Goal: Information Seeking & Learning: Understand process/instructions

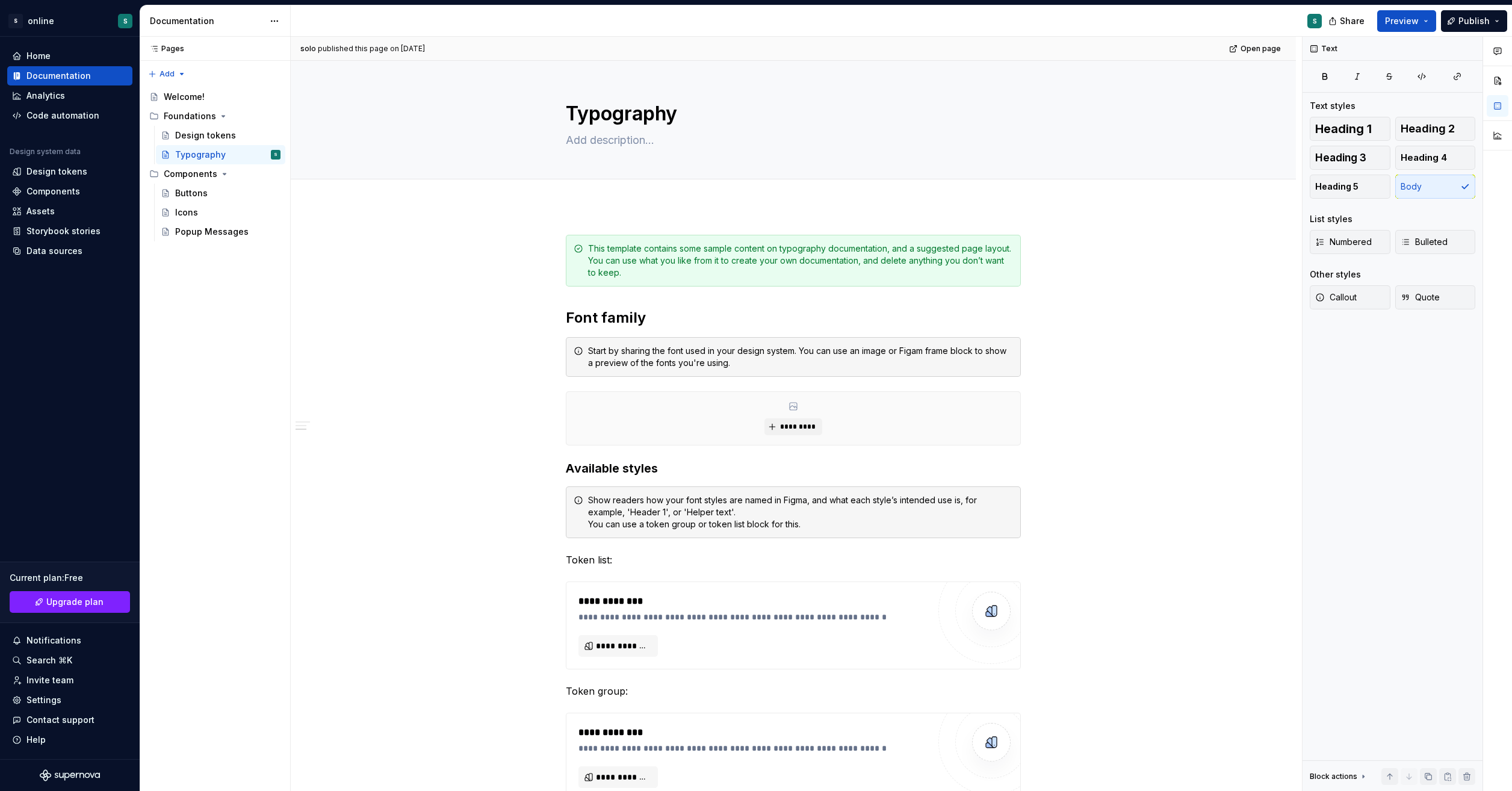
scroll to position [602, 0]
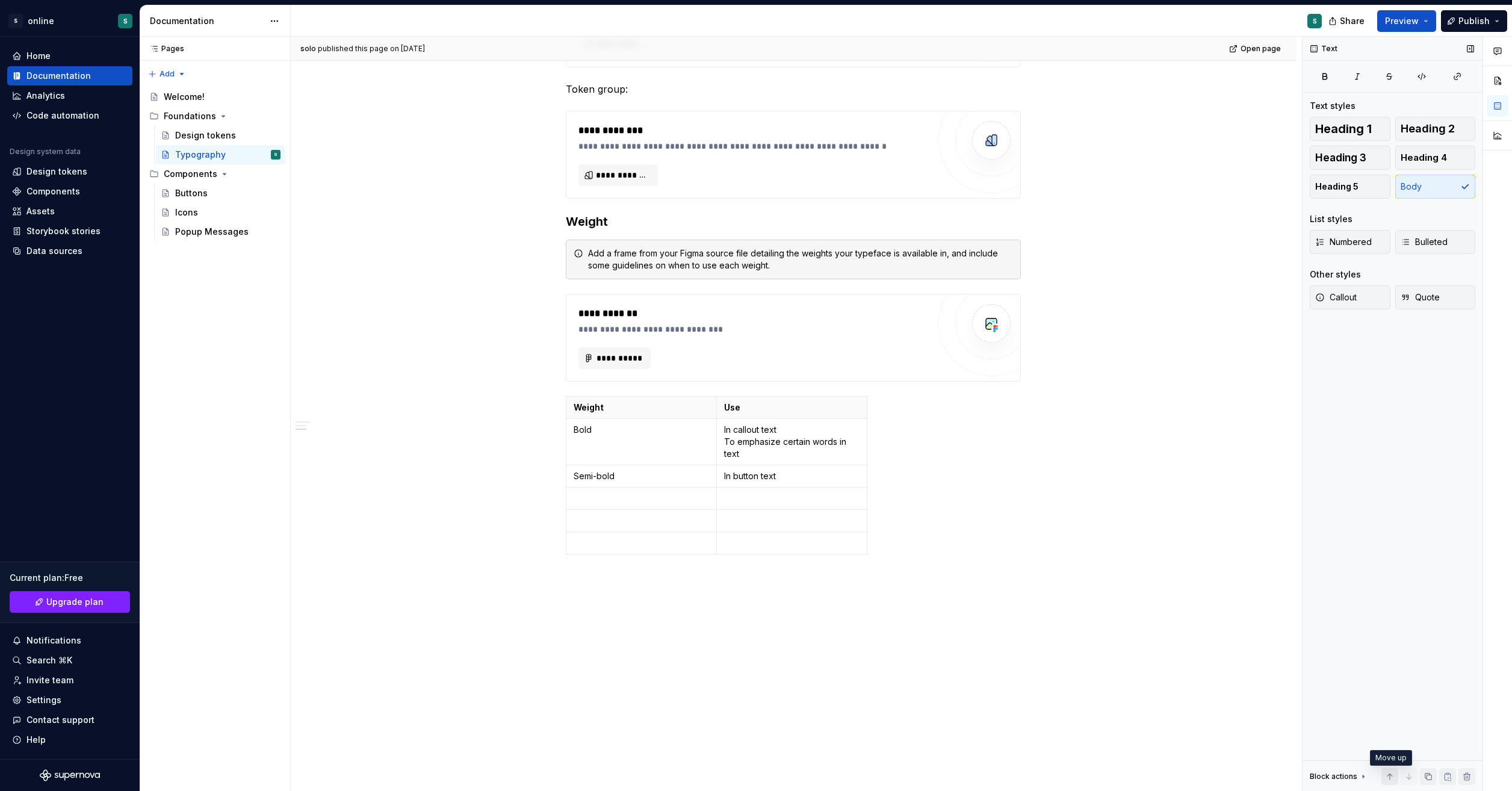
click at [1385, 773] on button "button" at bounding box center [1389, 777] width 17 height 17
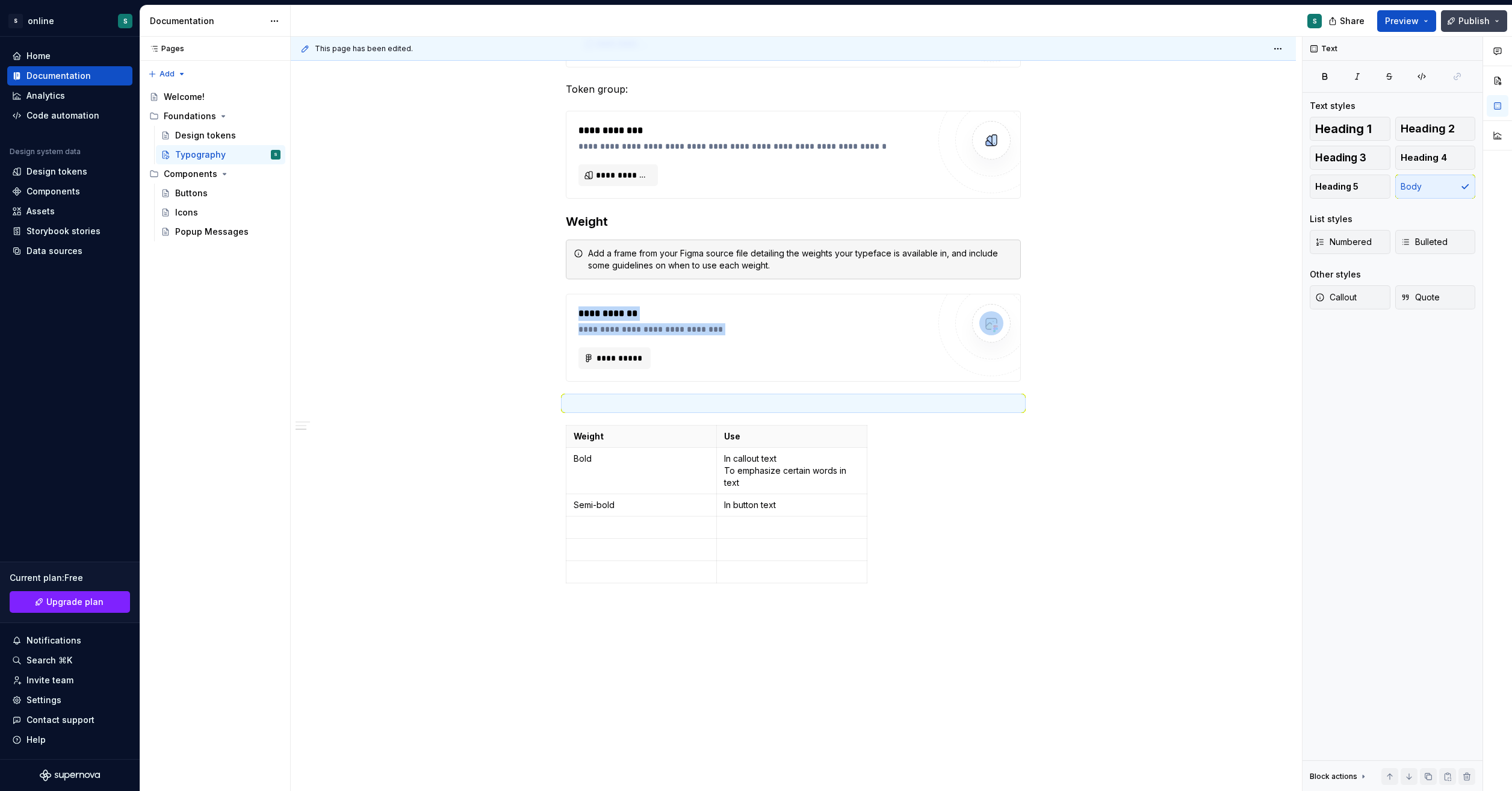
click at [1484, 20] on span "Publish" at bounding box center [1473, 21] width 31 height 12
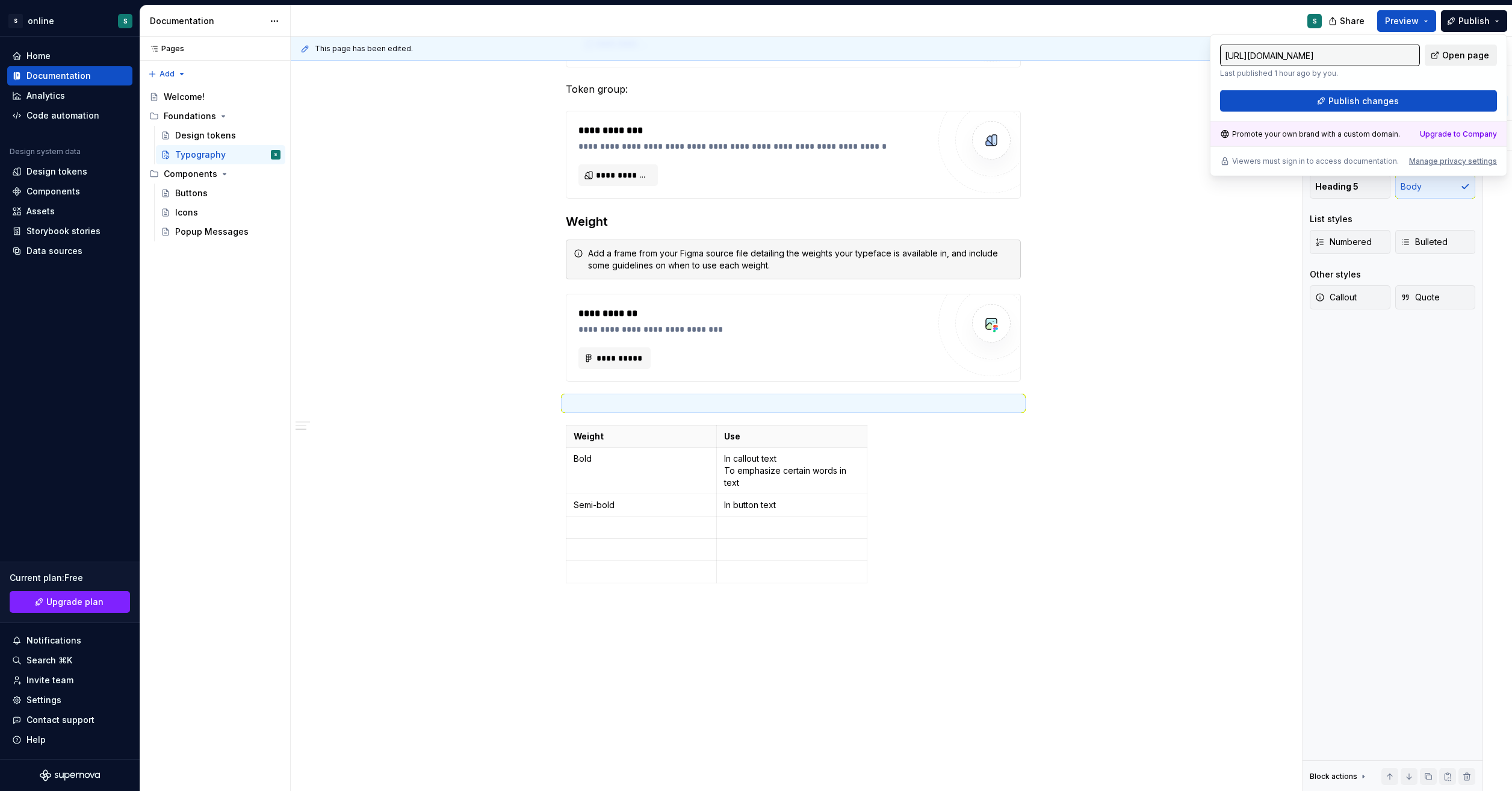
drag, startPoint x: 1484, startPoint y: 20, endPoint x: 1468, endPoint y: 54, distance: 37.6
click at [1468, 54] on span "Open page" at bounding box center [1464, 55] width 47 height 12
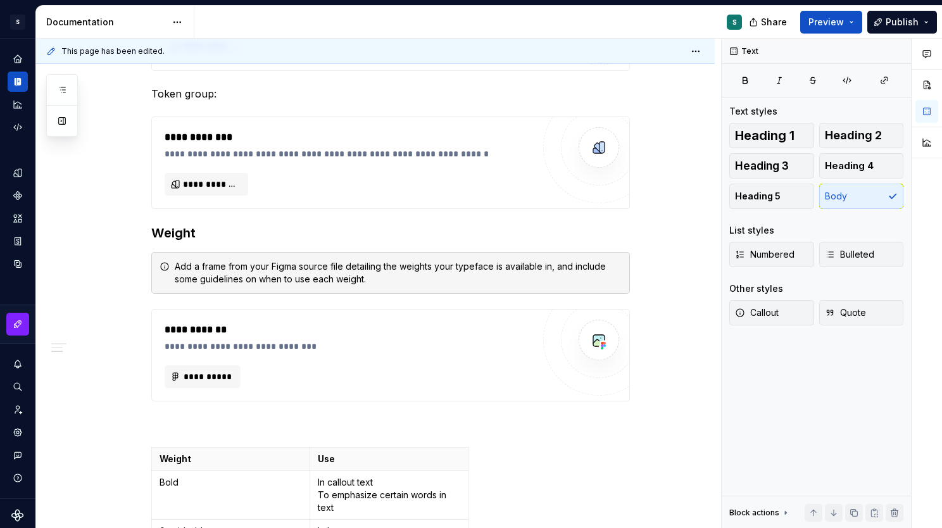
click at [569, 80] on div "**********" at bounding box center [390, 116] width 479 height 1005
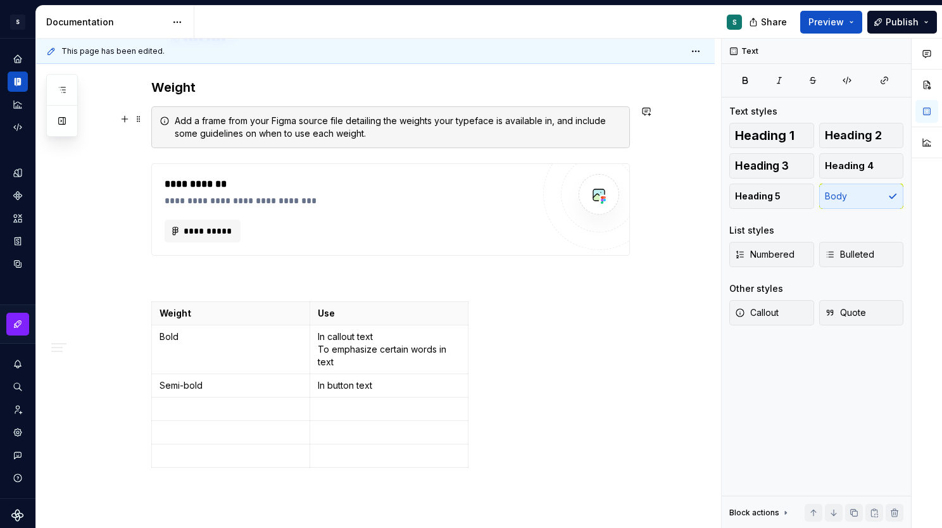
scroll to position [894, 0]
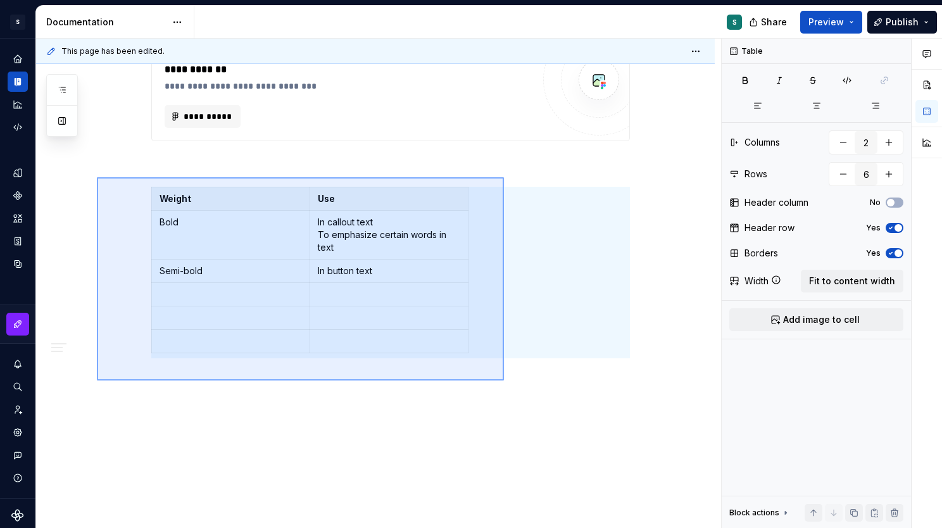
drag, startPoint x: 97, startPoint y: 177, endPoint x: 504, endPoint y: 381, distance: 455.1
click at [504, 381] on div "**********" at bounding box center [378, 284] width 685 height 490
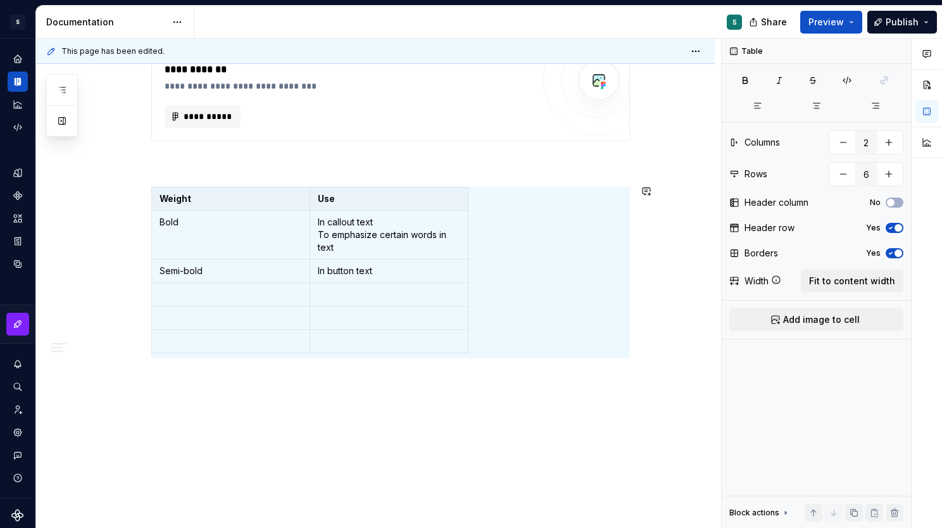
scroll to position [707, 0]
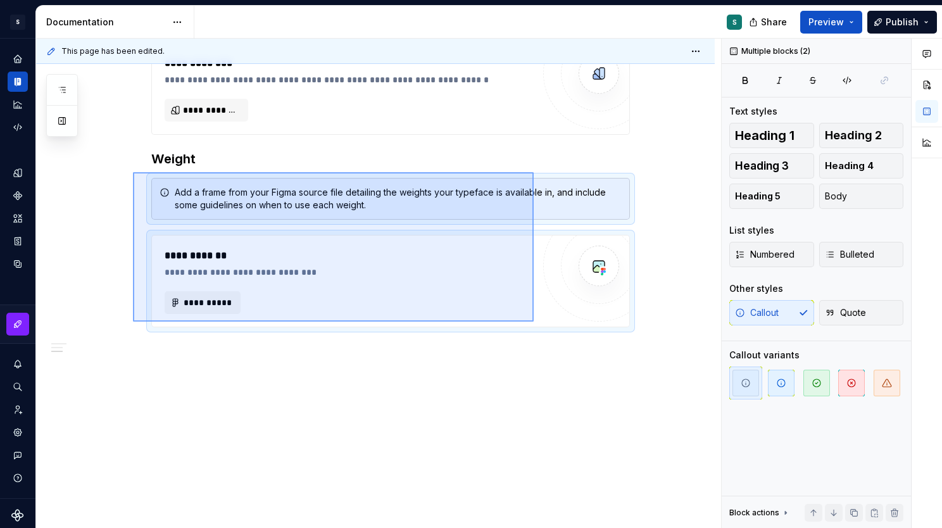
drag, startPoint x: 133, startPoint y: 172, endPoint x: 534, endPoint y: 322, distance: 427.8
click at [534, 322] on div "**********" at bounding box center [378, 284] width 685 height 490
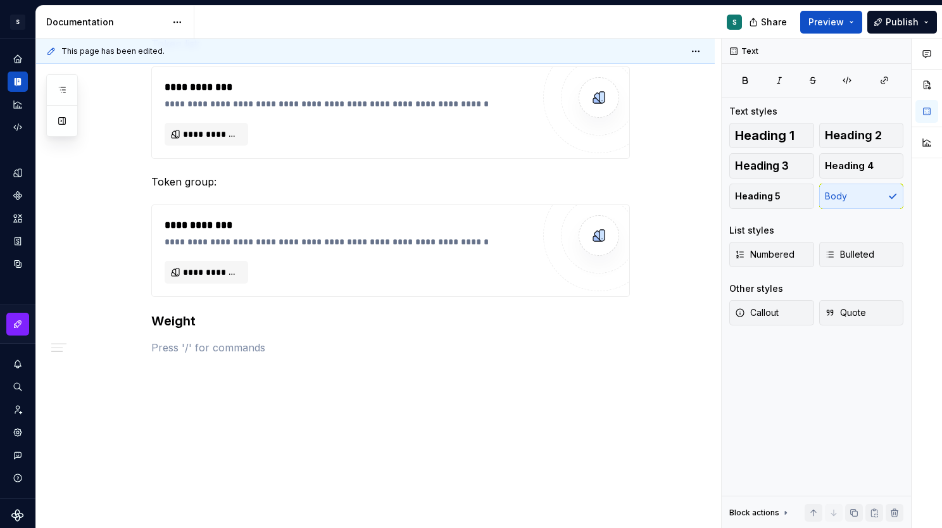
scroll to position [543, 0]
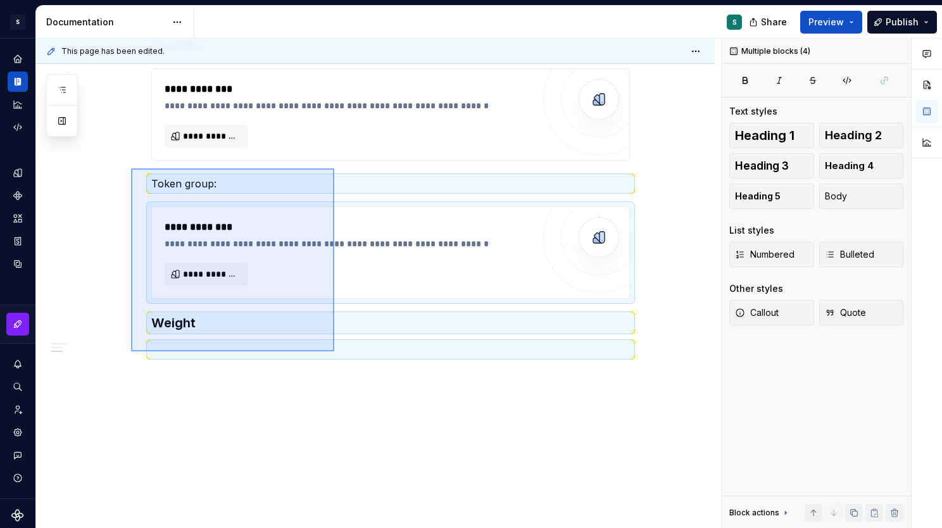
drag, startPoint x: 131, startPoint y: 168, endPoint x: 336, endPoint y: 353, distance: 275.8
click at [336, 353] on div "**********" at bounding box center [378, 284] width 685 height 490
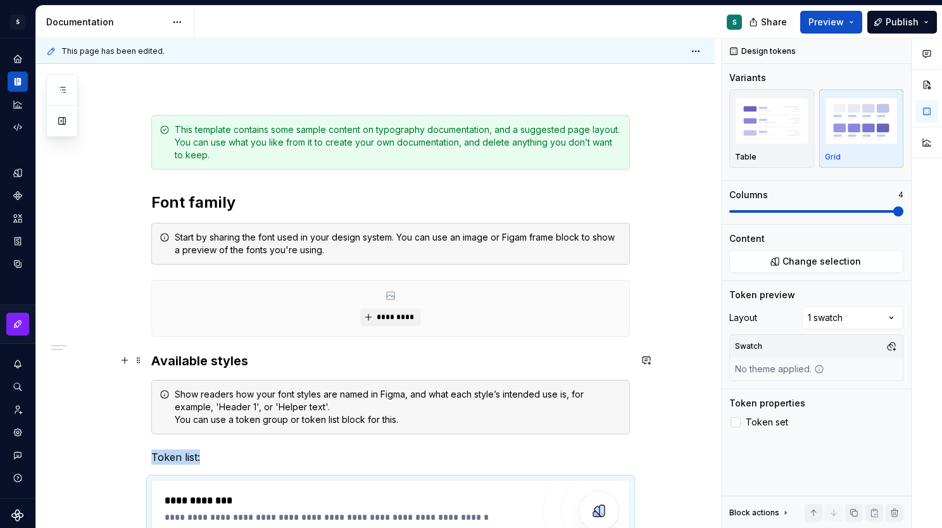
scroll to position [134, 0]
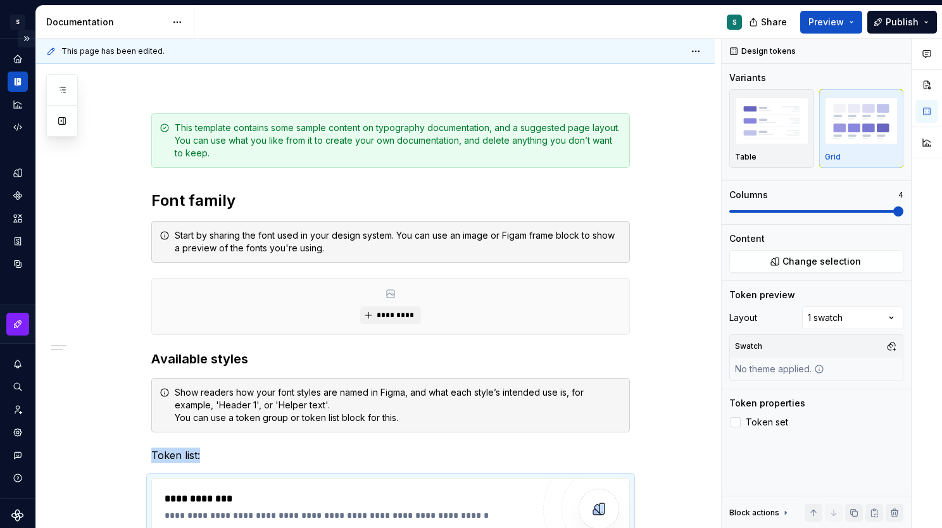
click at [23, 35] on button "Expand sidebar" at bounding box center [27, 39] width 18 height 18
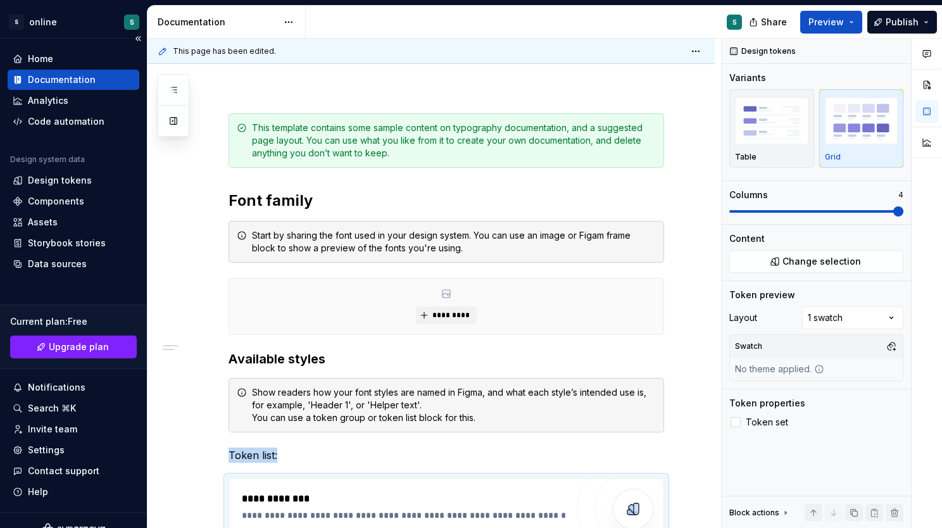
click at [56, 75] on div "Documentation" at bounding box center [62, 79] width 68 height 13
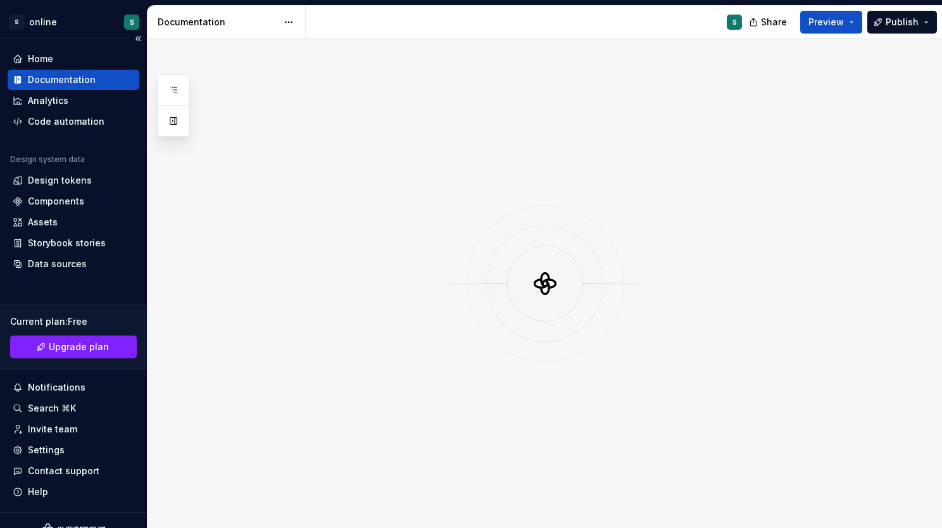
click at [56, 75] on div "Documentation" at bounding box center [62, 79] width 68 height 13
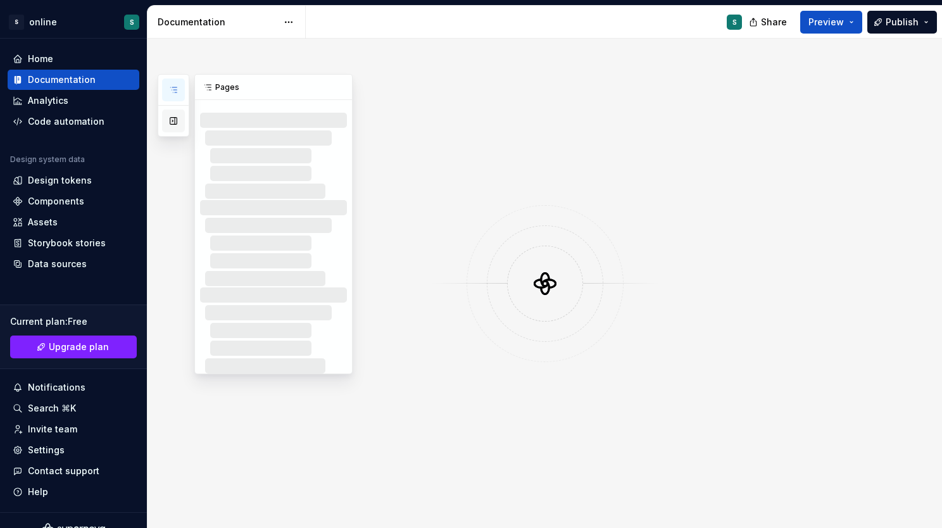
click at [174, 122] on button "button" at bounding box center [173, 121] width 23 height 23
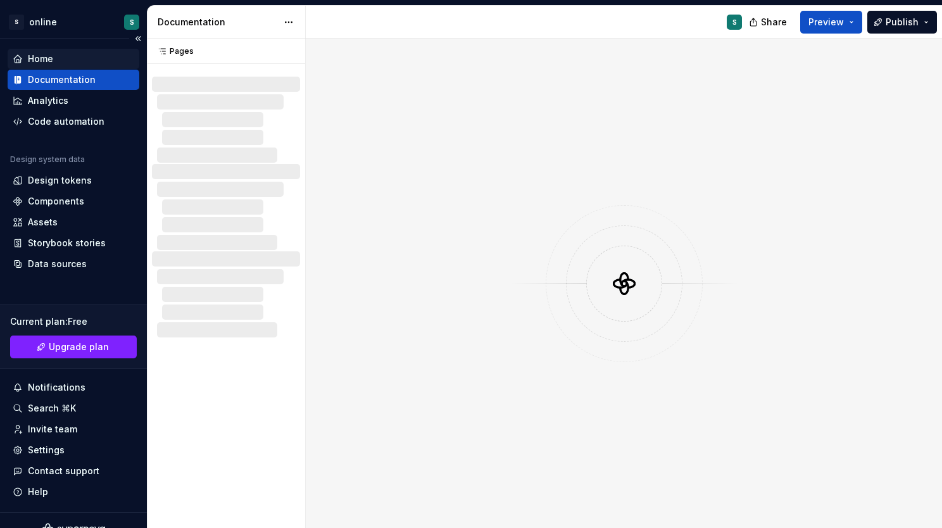
click at [68, 52] on div "Home" at bounding box center [74, 59] width 132 height 20
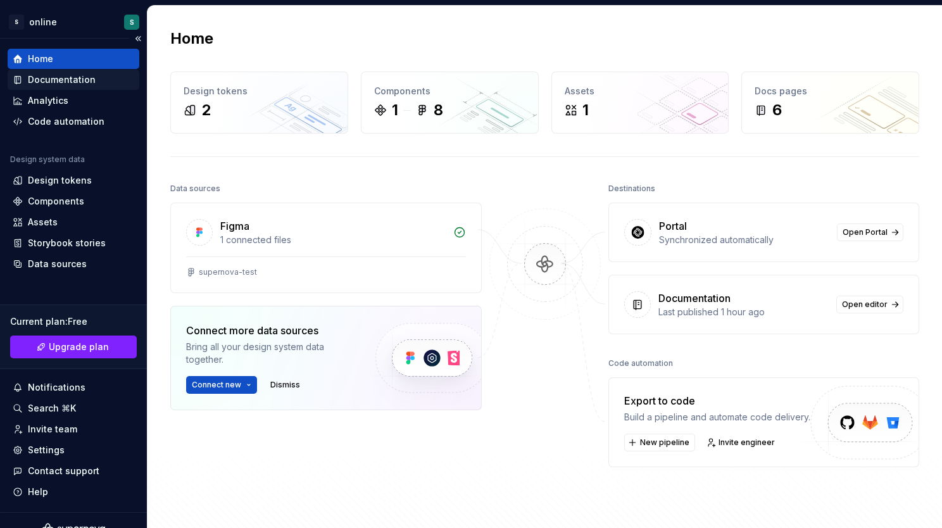
click at [67, 75] on div "Documentation" at bounding box center [62, 79] width 68 height 13
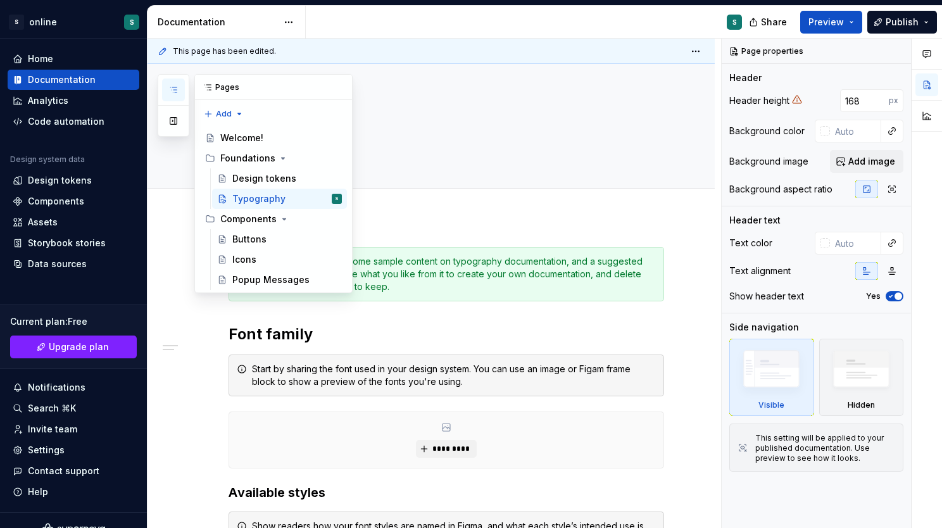
click at [177, 98] on button "button" at bounding box center [173, 90] width 23 height 23
click at [258, 282] on div "Popup Messages" at bounding box center [268, 280] width 72 height 13
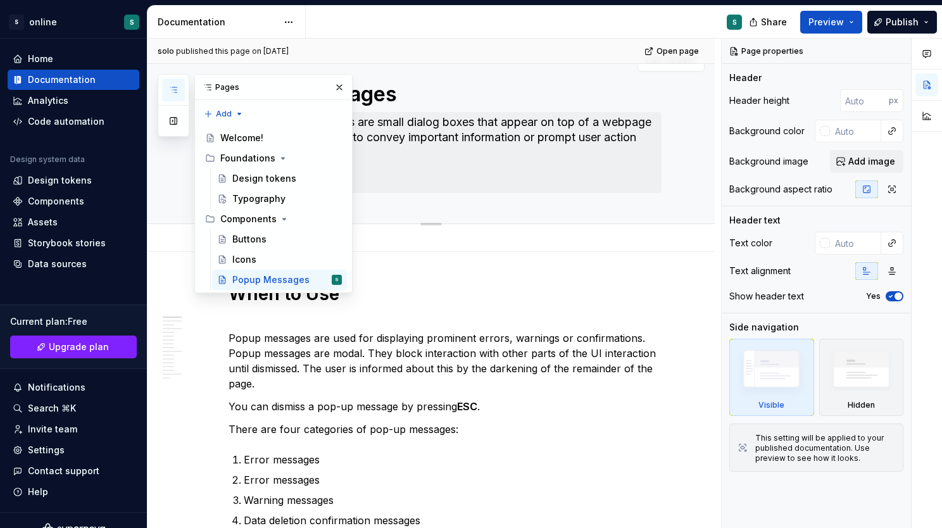
scroll to position [28, 0]
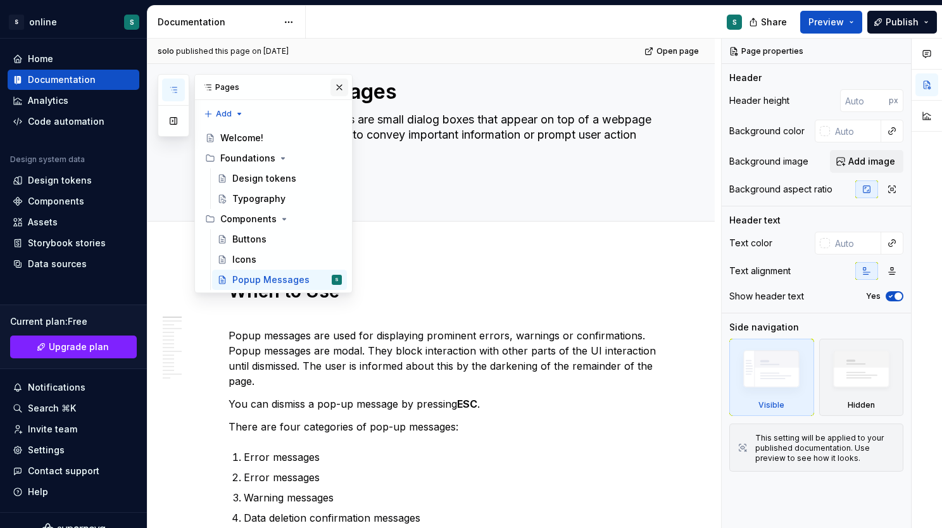
click at [345, 89] on button "button" at bounding box center [340, 88] width 18 height 18
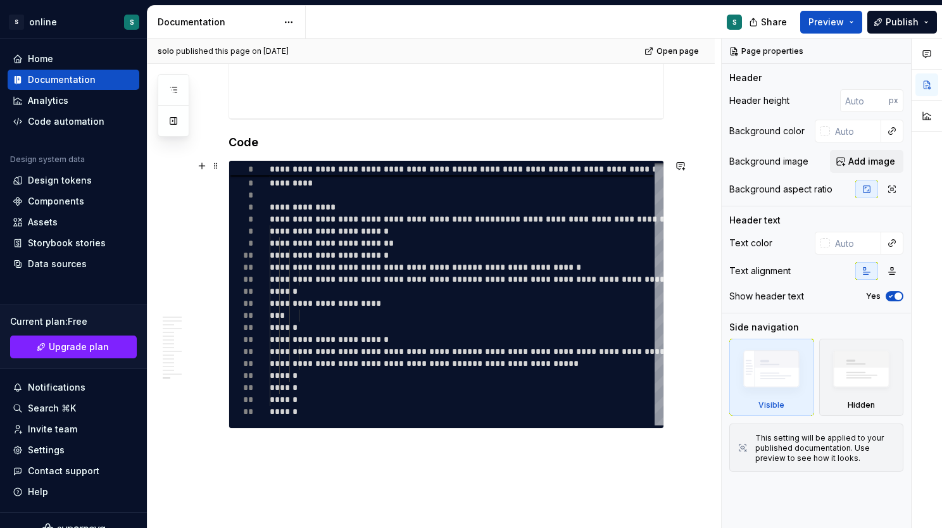
scroll to position [2594, 0]
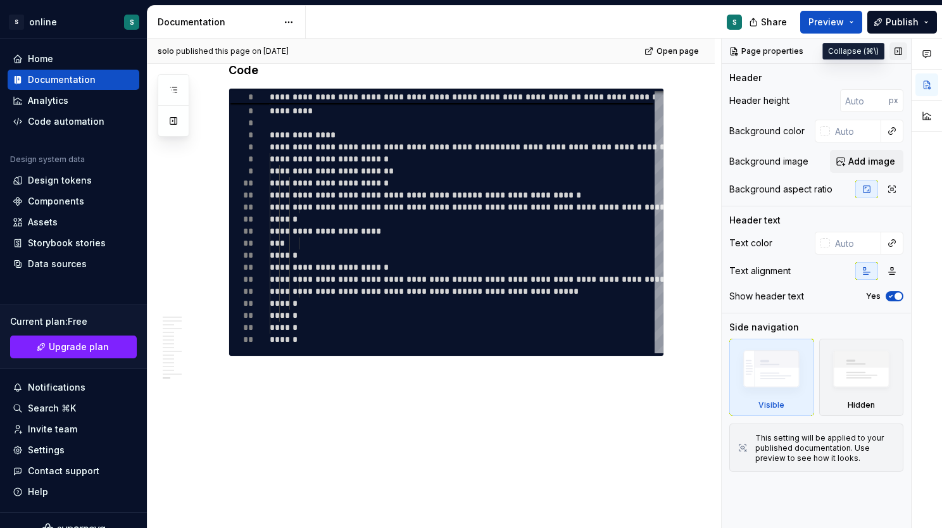
click at [898, 50] on button "button" at bounding box center [899, 51] width 18 height 18
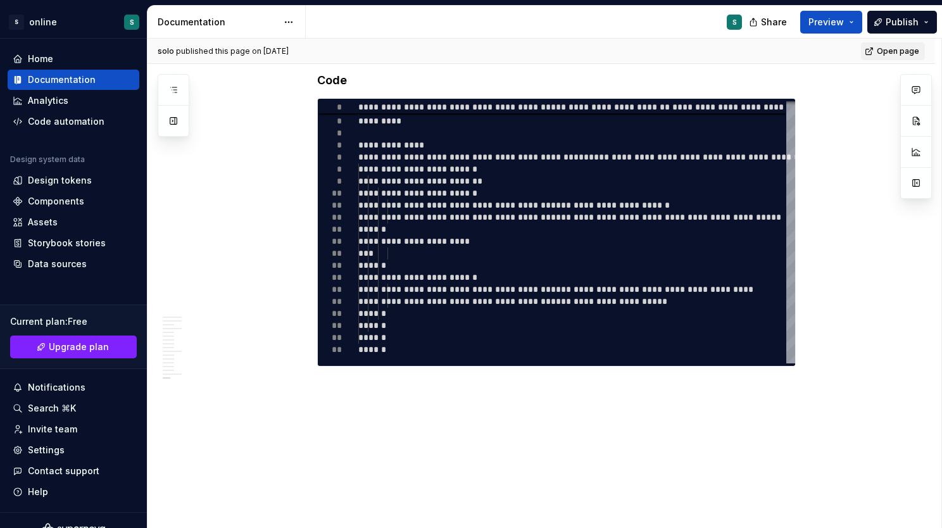
scroll to position [2584, 0]
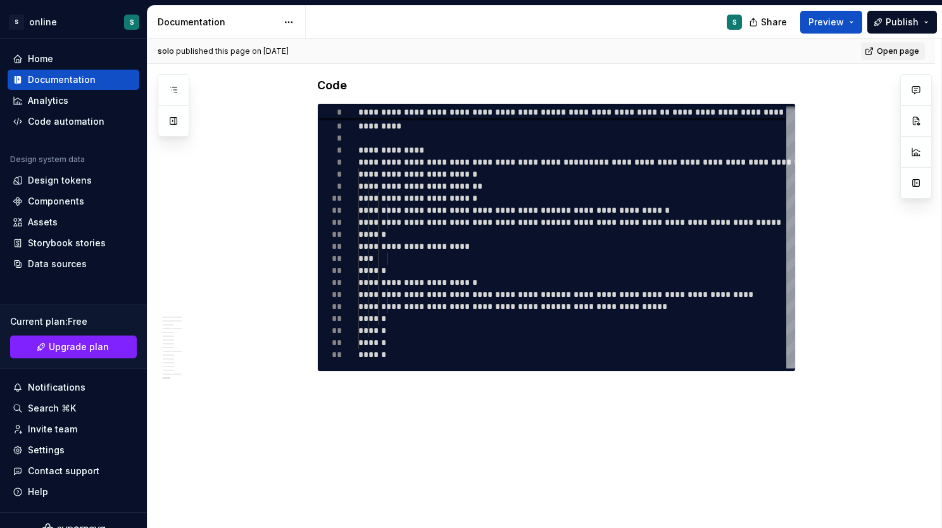
click at [887, 51] on span "Open page" at bounding box center [898, 51] width 42 height 10
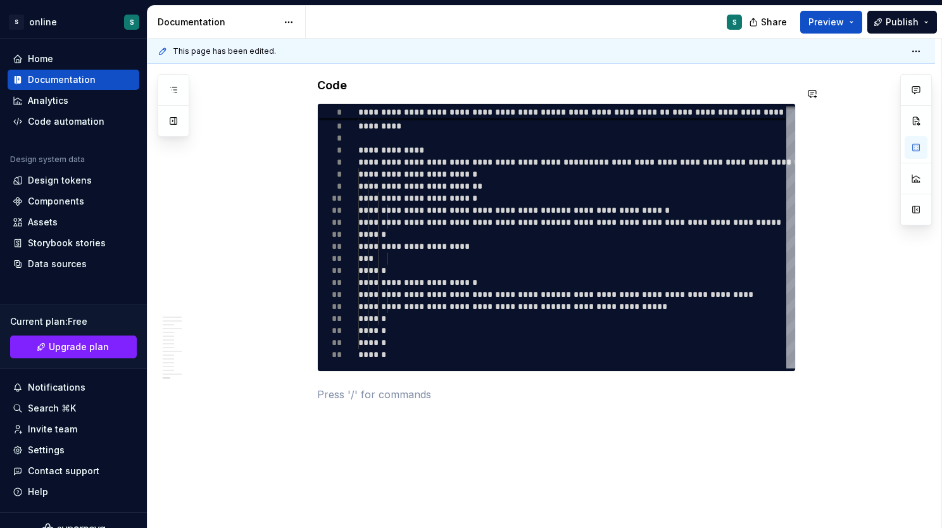
type textarea "*"
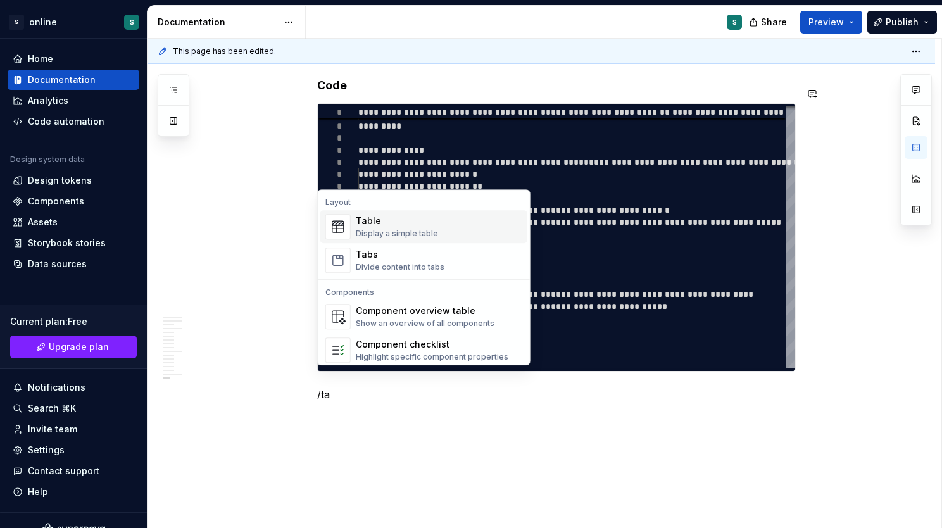
click at [400, 229] on div "Display a simple table" at bounding box center [397, 234] width 82 height 10
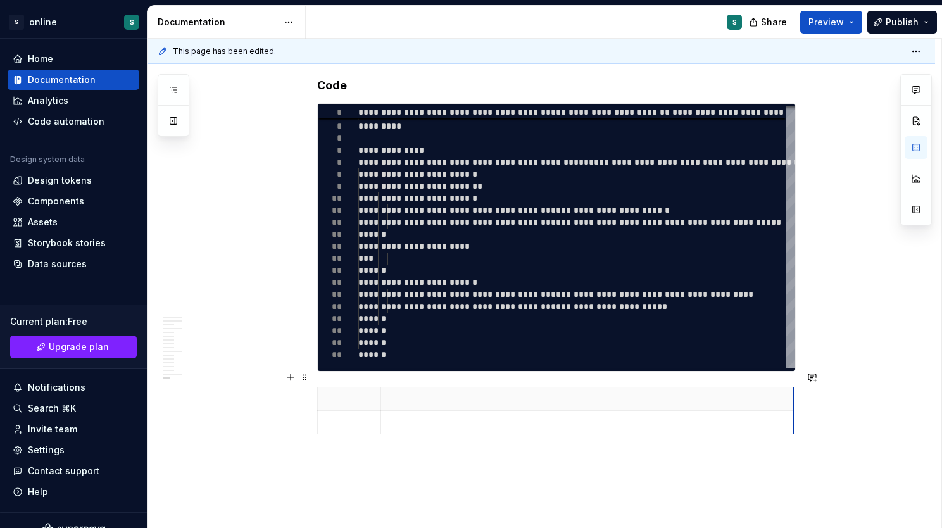
drag, startPoint x: 442, startPoint y: 376, endPoint x: 793, endPoint y: 393, distance: 351.3
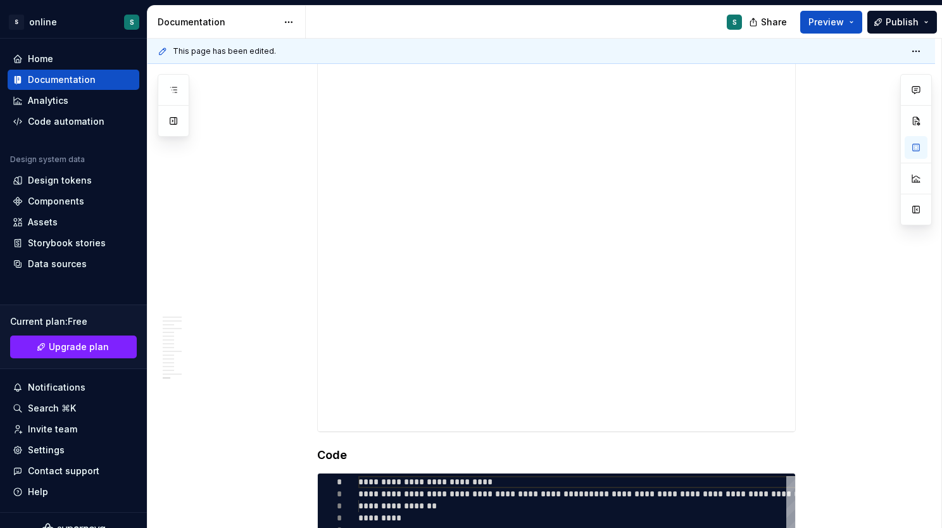
scroll to position [2213, 0]
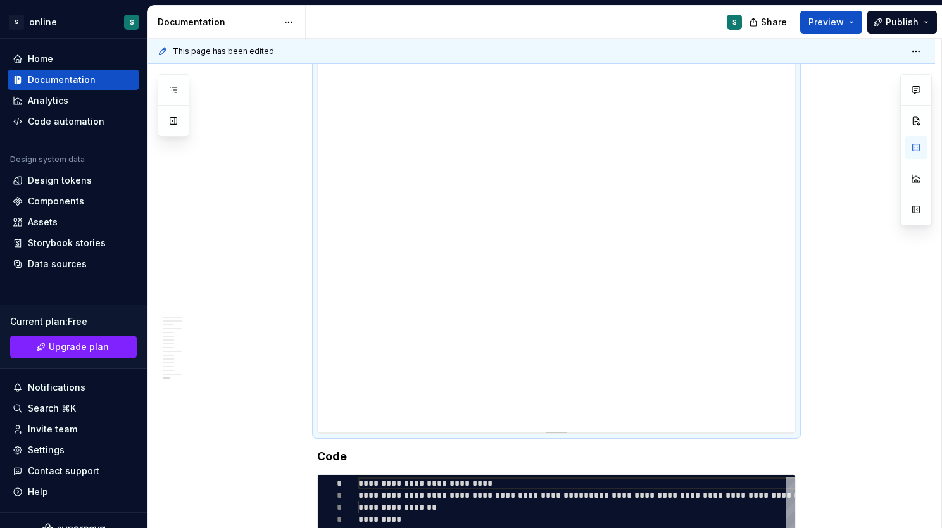
click at [418, 195] on div "**********" at bounding box center [556, 208] width 477 height 450
click at [414, 194] on div "**********" at bounding box center [556, 208] width 477 height 450
type textarea "*"
